Goal: Task Accomplishment & Management: Manage account settings

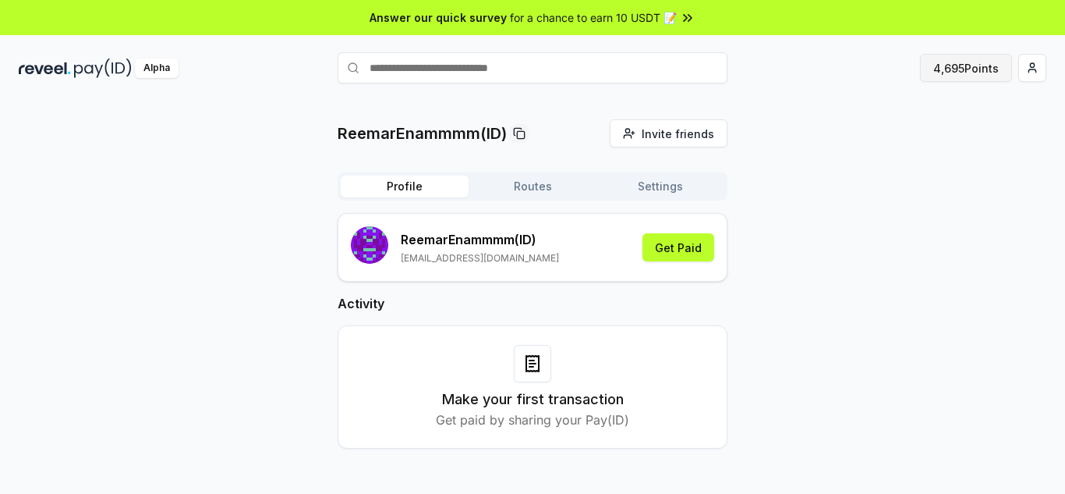
click at [962, 73] on button "4,695 Points" at bounding box center [966, 68] width 92 height 28
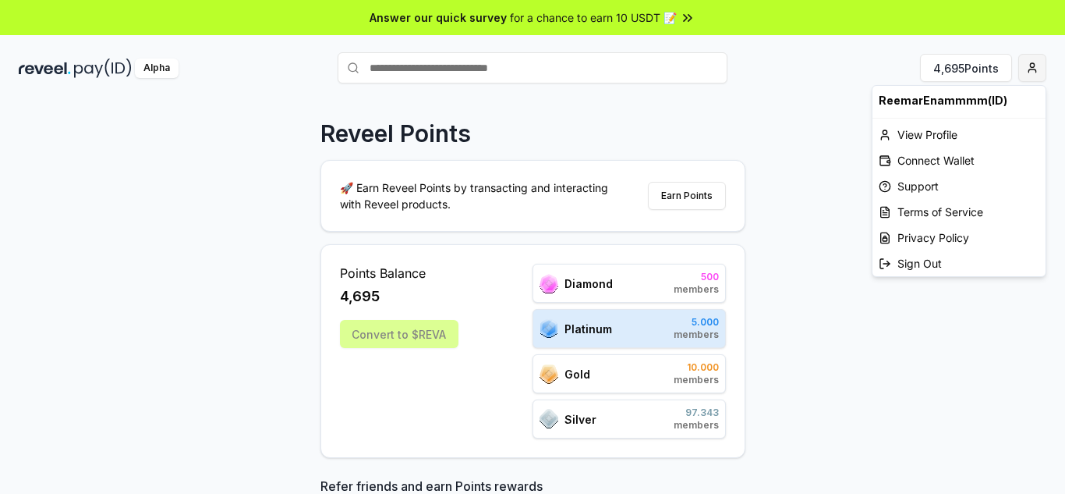
click at [1031, 68] on html "Answer our quick survey for a chance to earn 10 USDT 📝 Alpha 4,695 Points Revee…" at bounding box center [532, 247] width 1065 height 494
click at [928, 140] on div "View Profile" at bounding box center [959, 135] width 173 height 26
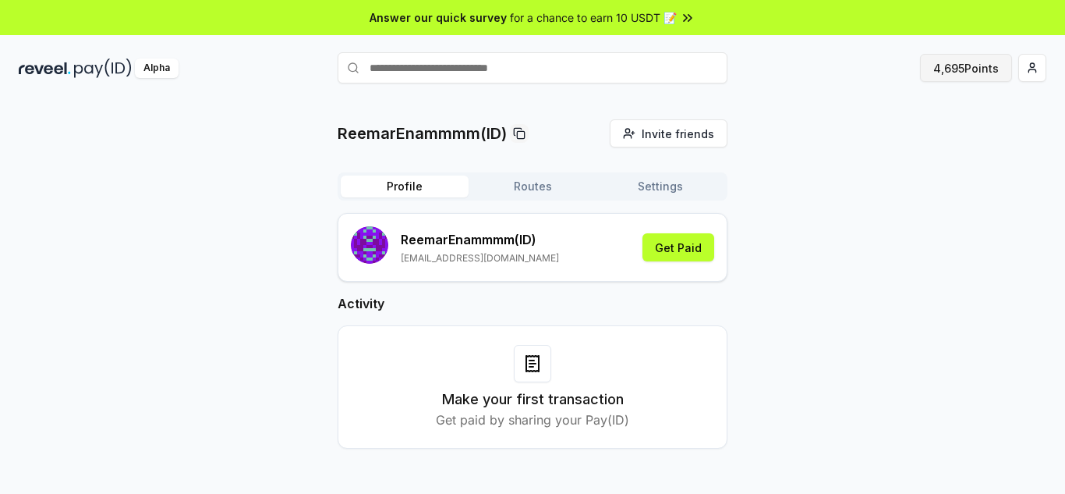
click at [962, 71] on button "4,695 Points" at bounding box center [966, 68] width 92 height 28
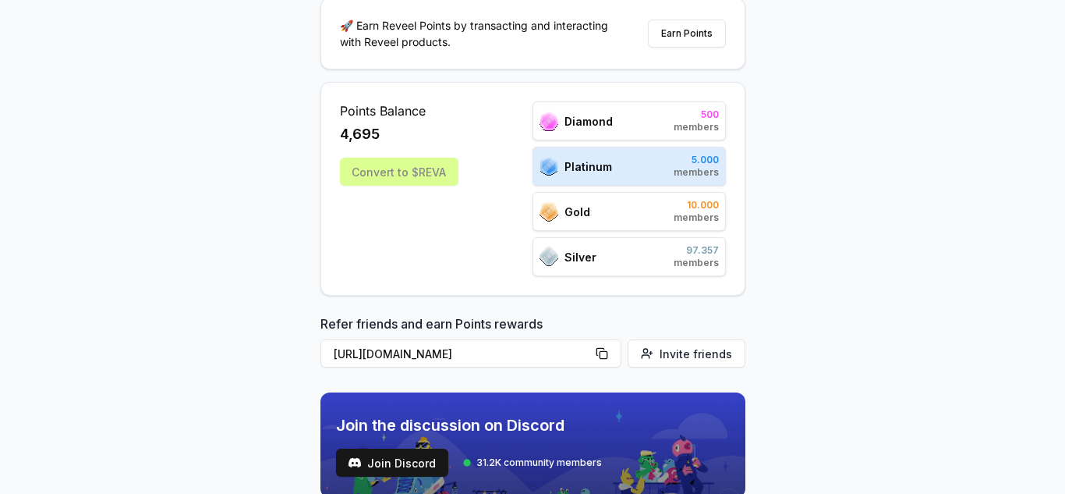
scroll to position [160, 0]
